Goal: Navigation & Orientation: Find specific page/section

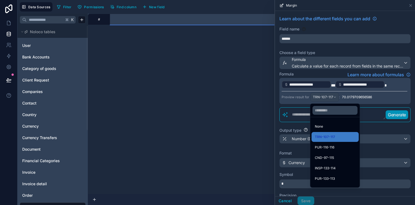
scroll to position [342, 390]
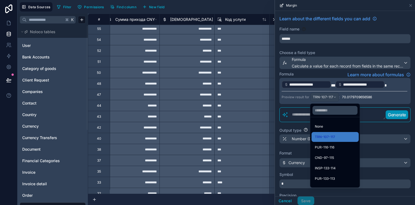
click at [390, 13] on div at bounding box center [345, 102] width 140 height 205
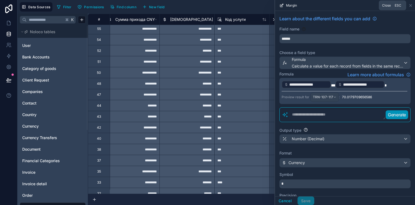
click at [410, 7] on icon at bounding box center [411, 5] width 4 height 4
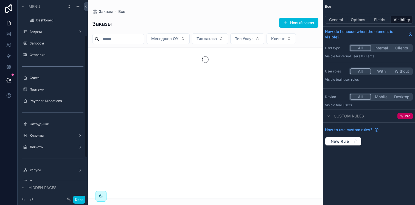
scroll to position [56, 0]
click at [46, 104] on div "Payment Allocations" at bounding box center [57, 102] width 54 height 4
click at [45, 101] on label "Payment Allocations" at bounding box center [56, 102] width 52 height 4
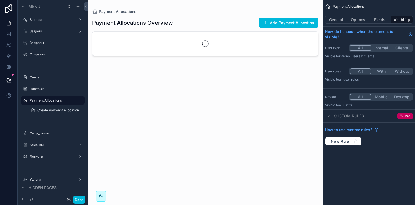
click at [40, 80] on div "Счета" at bounding box center [57, 77] width 54 height 4
click at [38, 79] on label "Счета" at bounding box center [56, 77] width 52 height 4
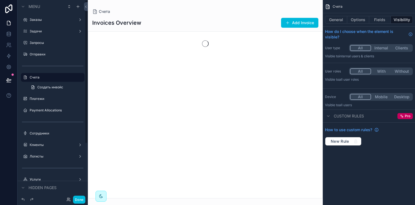
click at [40, 99] on label "Платежи" at bounding box center [56, 99] width 52 height 4
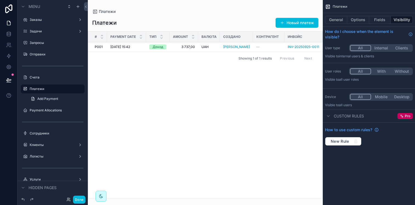
click at [149, 57] on div "Showing 1 of 1 results Previous Next" at bounding box center [205, 58] width 235 height 13
